Goal: Download file/media

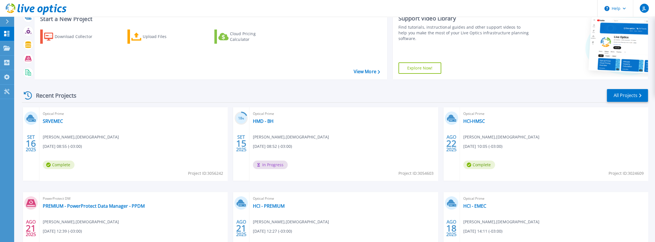
scroll to position [57, 0]
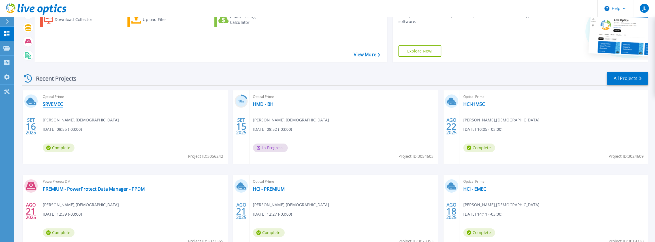
click at [52, 102] on link "SRVEMEC" at bounding box center [53, 104] width 20 height 6
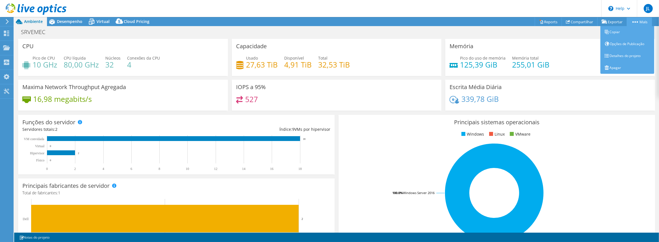
click at [642, 21] on link "Mais" at bounding box center [639, 21] width 25 height 9
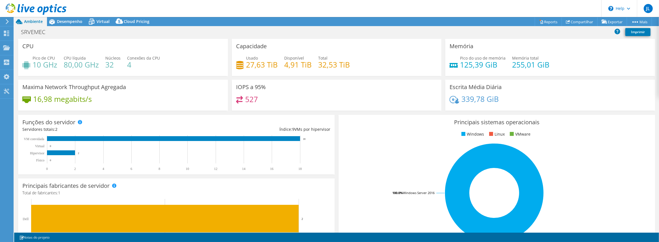
click at [577, 35] on div "SRVEMEC Imprimir" at bounding box center [336, 32] width 645 height 10
click at [569, 23] on link "Compartilhar" at bounding box center [580, 21] width 36 height 9
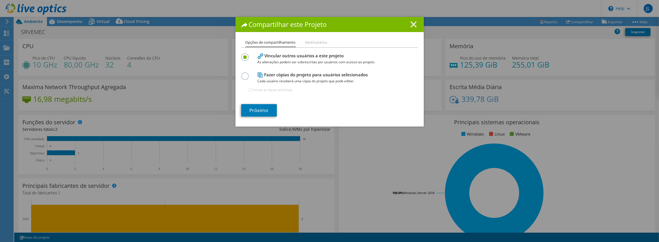
click at [413, 24] on icon at bounding box center [414, 24] width 6 height 6
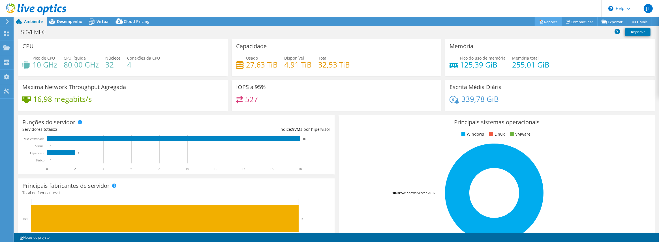
click at [549, 21] on link "Reports" at bounding box center [548, 21] width 27 height 9
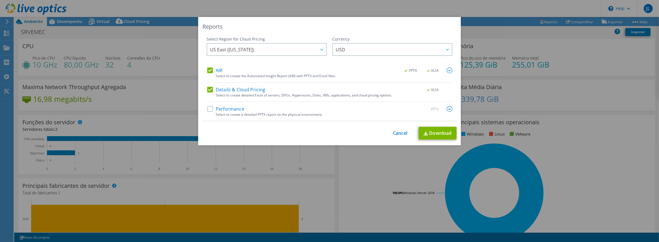
click at [207, 106] on label "Performance" at bounding box center [225, 109] width 37 height 6
click at [0, 0] on input "Performance" at bounding box center [0, 0] width 0 height 0
click at [437, 131] on link "Download" at bounding box center [438, 133] width 38 height 13
click at [320, 47] on div at bounding box center [321, 50] width 9 height 12
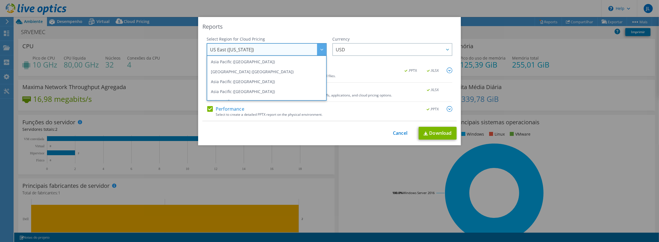
click at [320, 47] on div at bounding box center [321, 50] width 9 height 12
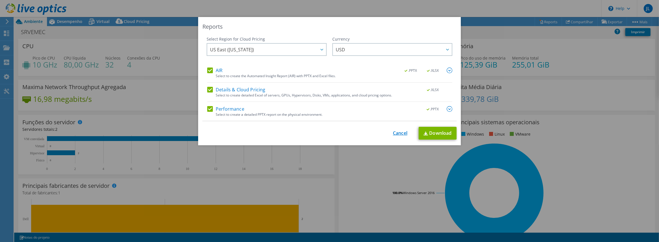
click at [394, 133] on link "Cancel" at bounding box center [400, 132] width 14 height 5
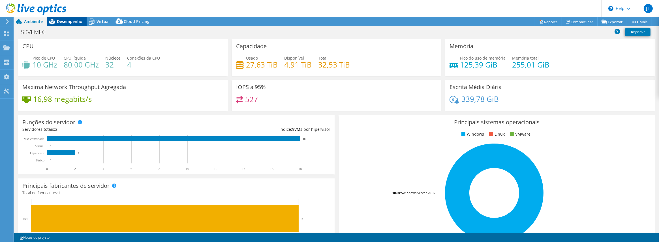
click at [72, 18] on div "Desempenho" at bounding box center [67, 21] width 40 height 9
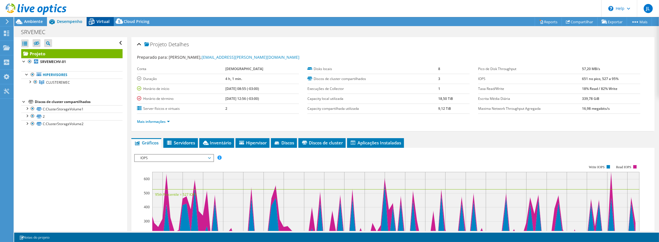
click at [101, 22] on span "Virtual" at bounding box center [103, 21] width 13 height 5
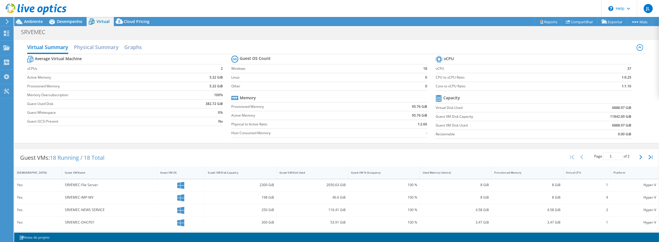
click at [61, 18] on div at bounding box center [33, 9] width 67 height 19
click at [35, 22] on span "Ambiente" at bounding box center [33, 21] width 19 height 5
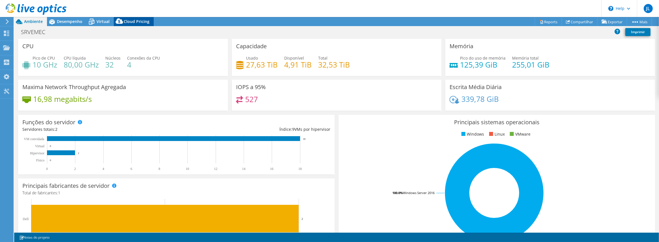
click at [138, 20] on span "Cloud Pricing" at bounding box center [137, 21] width 26 height 5
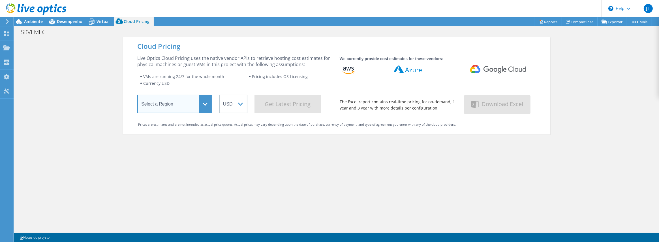
click at [203, 104] on select "Select a Region [GEOGRAPHIC_DATA] ([GEOGRAPHIC_DATA]) [GEOGRAPHIC_DATA] ([GEOGR…" at bounding box center [174, 104] width 75 height 18
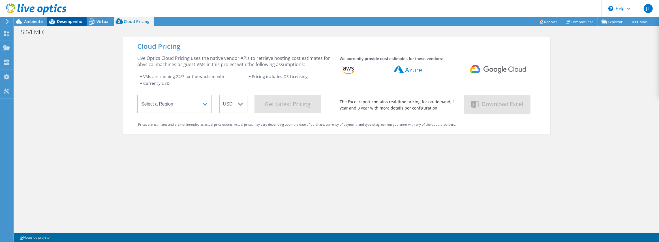
click at [75, 18] on div "Desempenho" at bounding box center [67, 21] width 40 height 9
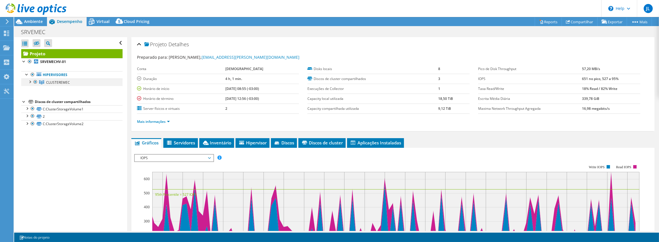
click at [30, 82] on div at bounding box center [30, 81] width 6 height 6
